Goal: Book appointment/travel/reservation

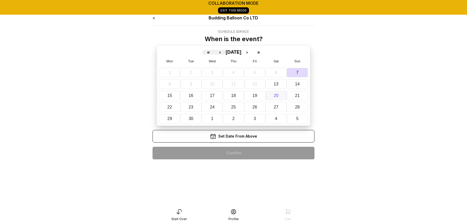
click at [278, 99] on button "20" at bounding box center [275, 95] width 21 height 9
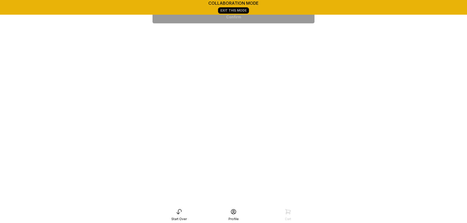
scroll to position [53, 0]
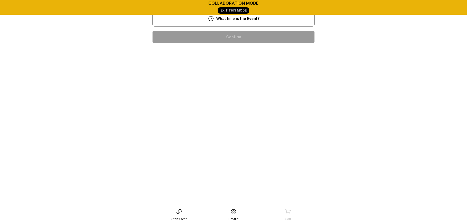
click at [242, 71] on div "5:00 pm" at bounding box center [234, 70] width 154 height 13
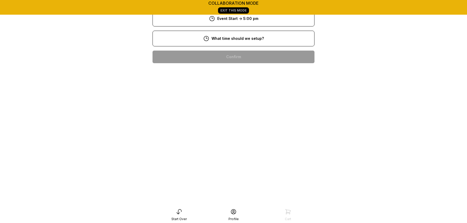
click at [239, 90] on div "6:00 pm" at bounding box center [234, 87] width 154 height 13
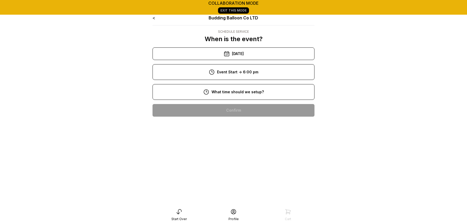
scroll to position [6, 0]
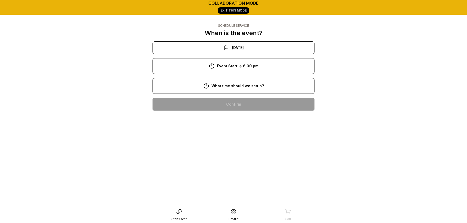
click at [239, 119] on div "5:00 pm" at bounding box center [234, 118] width 154 height 13
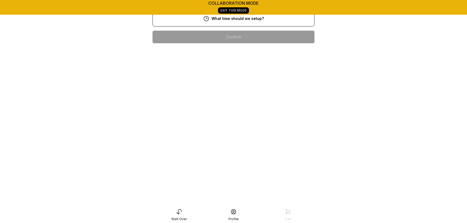
scroll to position [27, 0]
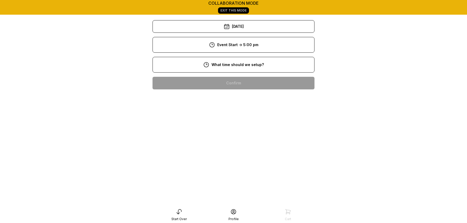
click at [358, 119] on main "collaboration mode Exit This Mode < Budding Balloon Co LTD Schedule Service Whe…" at bounding box center [233, 89] width 467 height 233
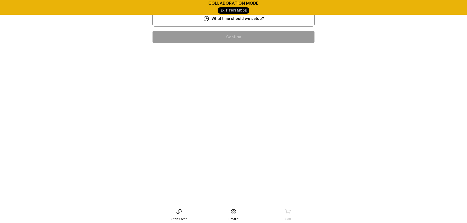
scroll to position [199, 0]
click at [248, 94] on div "11:00 am" at bounding box center [234, 87] width 154 height 13
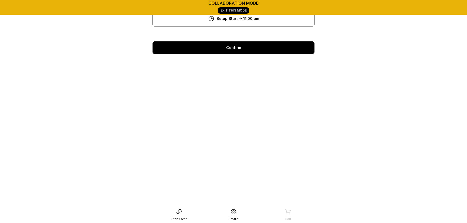
scroll to position [123, 0]
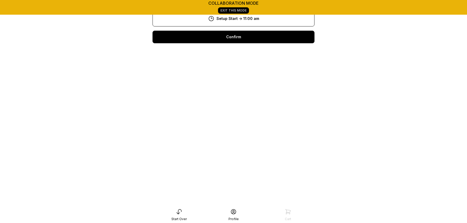
click at [241, 43] on div "Confirm" at bounding box center [233, 37] width 162 height 13
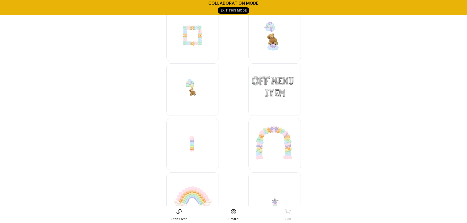
scroll to position [2153, 0]
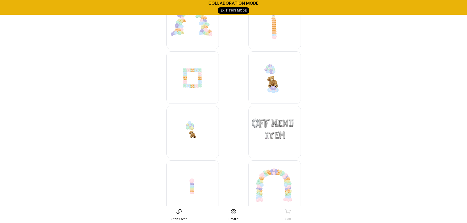
click at [277, 131] on img at bounding box center [274, 132] width 52 height 52
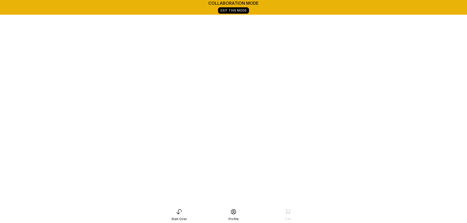
scroll to position [73, 0]
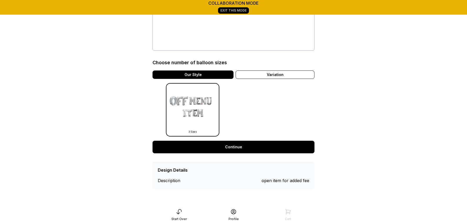
scroll to position [150, 0]
